Goal: Navigation & Orientation: Find specific page/section

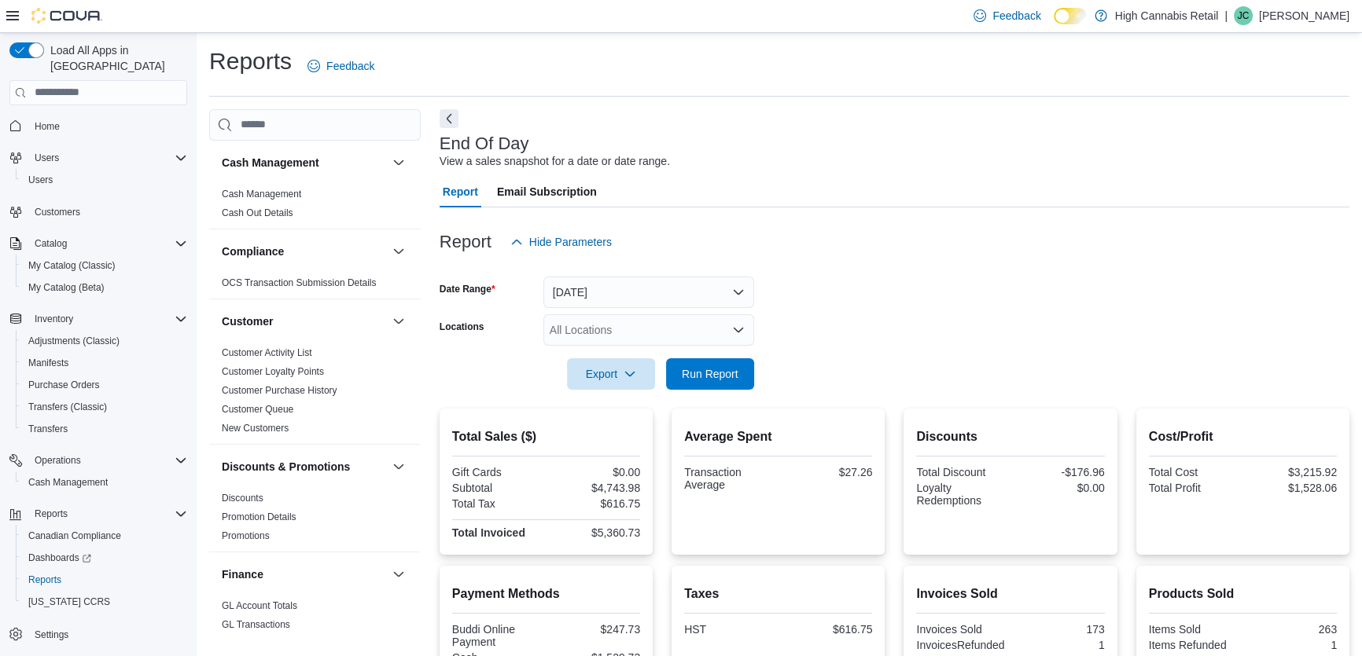
click at [111, 115] on button "Home" at bounding box center [98, 126] width 190 height 23
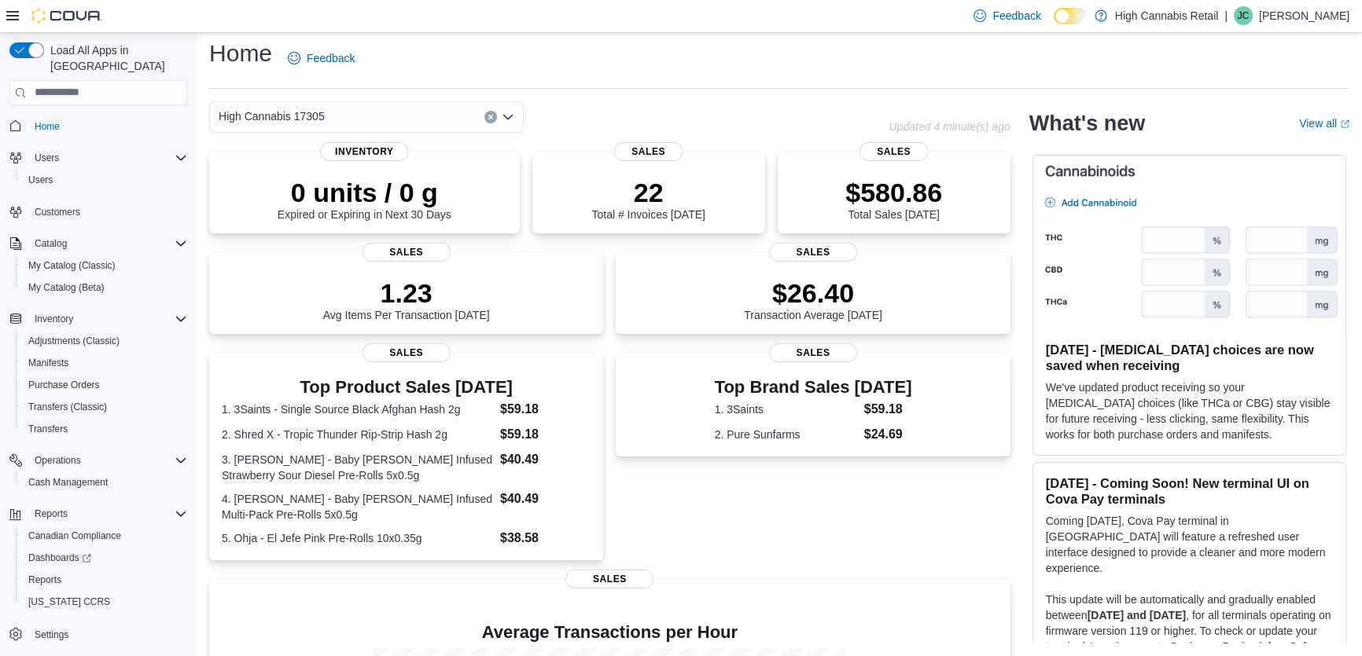
scroll to position [261, 0]
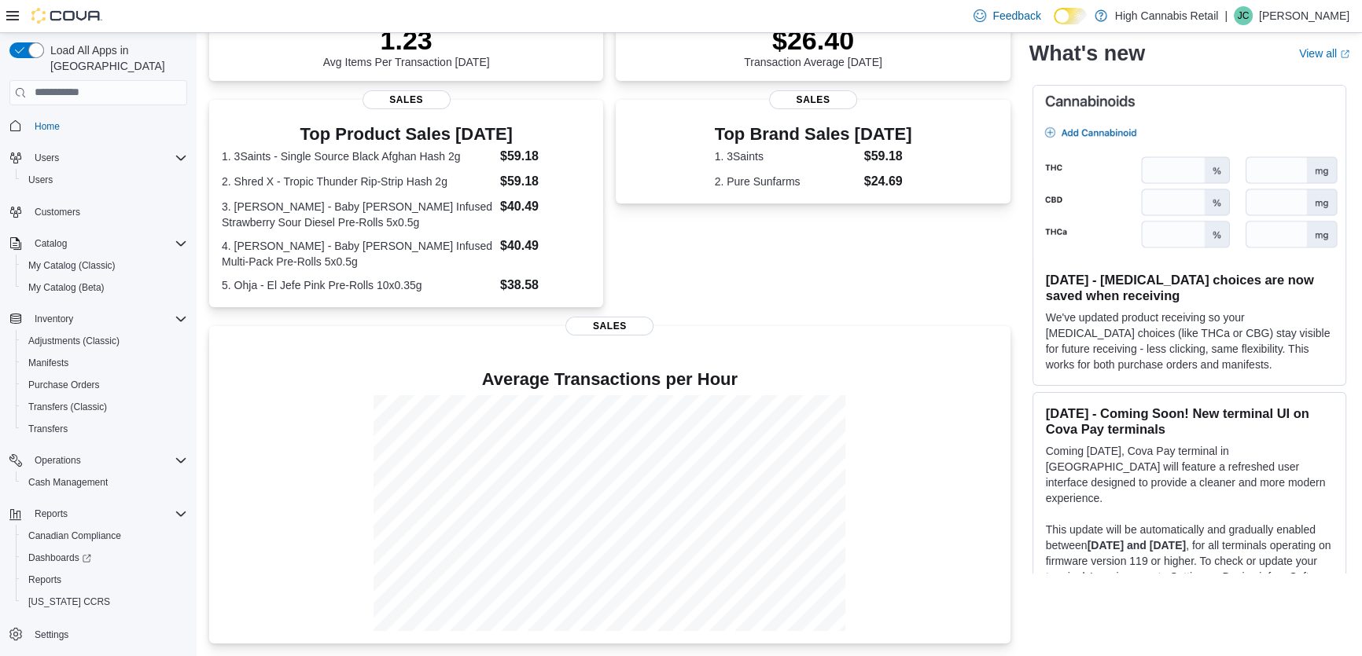
drag, startPoint x: 421, startPoint y: 275, endPoint x: 283, endPoint y: 310, distance: 142.6
click at [283, 310] on div "0 units / 0 g Expired or Expiring in Next 30 Days Inventory 22 Total # Invoices…" at bounding box center [609, 271] width 801 height 745
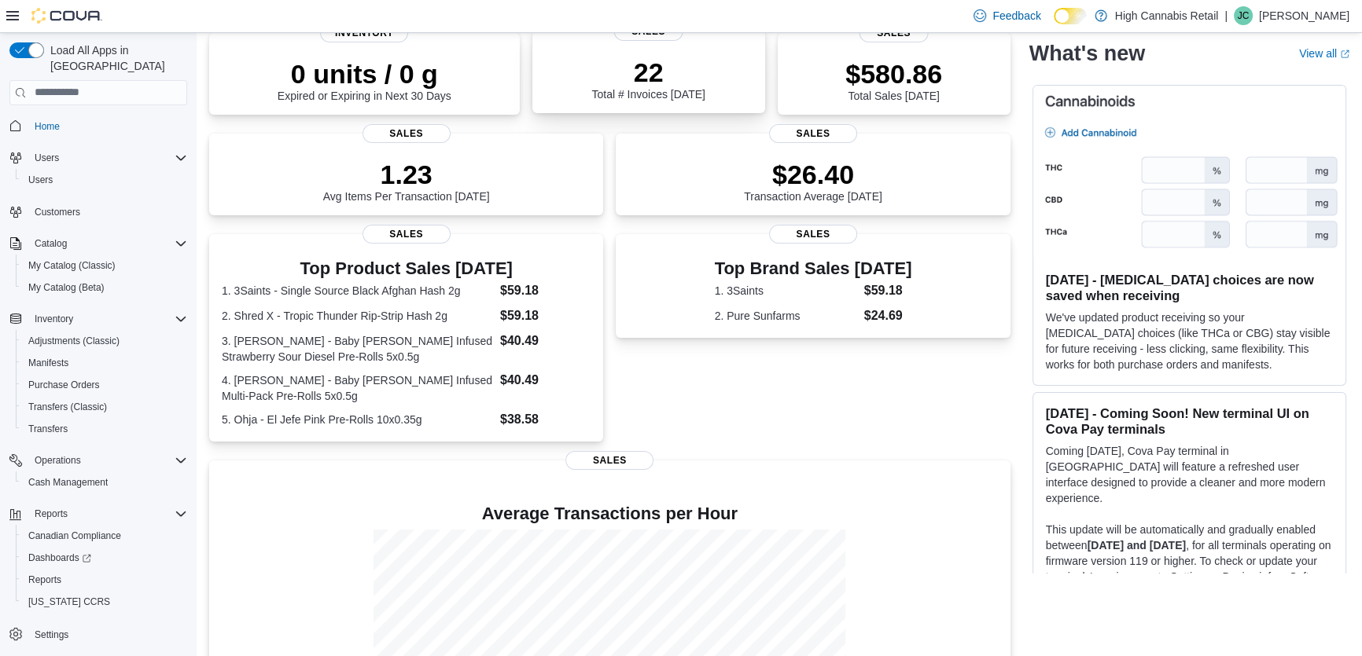
scroll to position [0, 0]
